Goal: Task Accomplishment & Management: Manage account settings

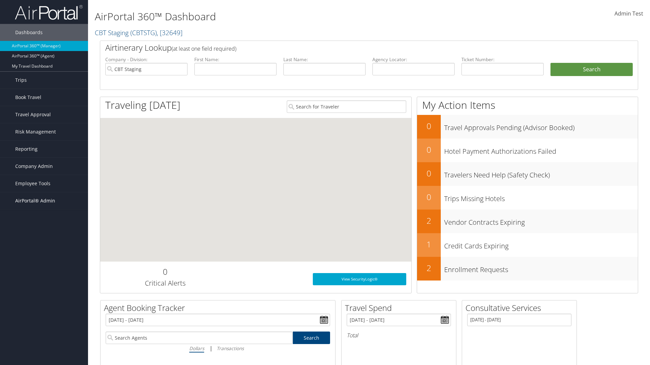
click at [44, 201] on span "AirPortal® Admin" at bounding box center [35, 201] width 40 height 17
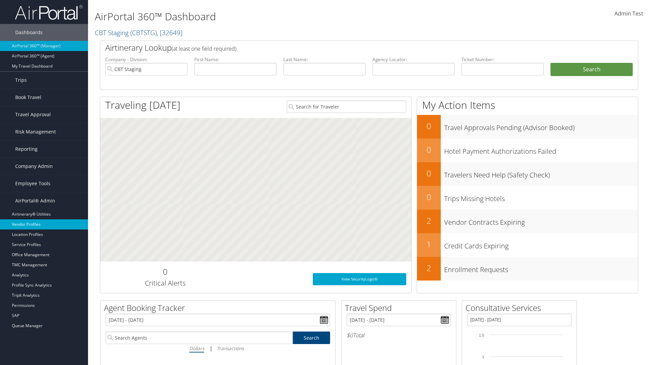
click at [44, 225] on link "Vendor Profiles" at bounding box center [44, 225] width 88 height 10
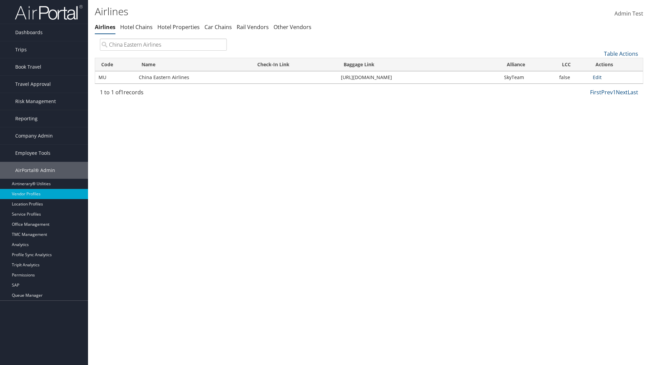
type input "China Eastern Airlines"
click at [597, 77] on link "Edit" at bounding box center [597, 77] width 9 height 6
select select "1"
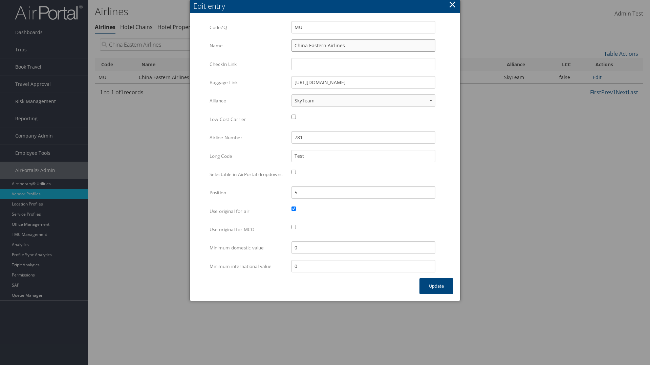
click at [363, 45] on input "China Eastern Airlines" at bounding box center [363, 45] width 144 height 13
type input "China Eastern Airlines"
click at [363, 156] on input "Test" at bounding box center [363, 156] width 144 height 13
type input "Test"
click at [436, 293] on button "Update" at bounding box center [436, 287] width 34 height 16
